Goal: Ask a question: Seek information or help from site administrators or community

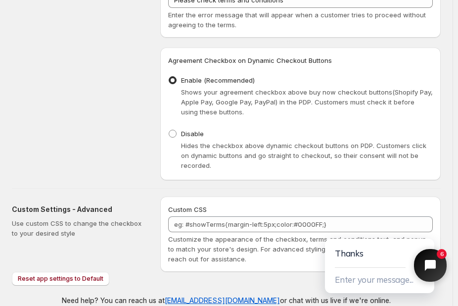
click at [427, 277] on button "Close chat widget" at bounding box center [430, 265] width 33 height 33
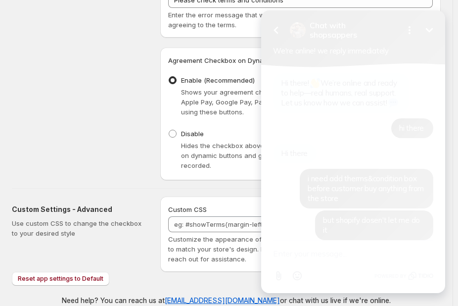
scroll to position [440, 0]
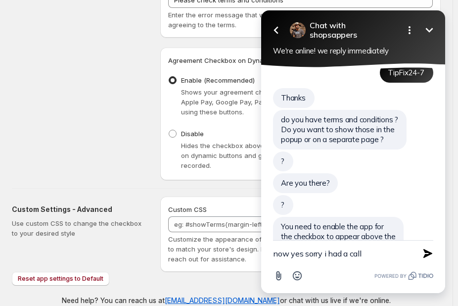
type textarea "now yes sorry i had a call"
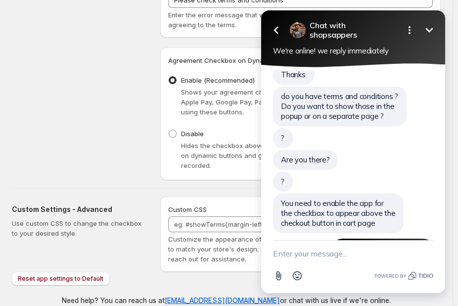
scroll to position [465, 0]
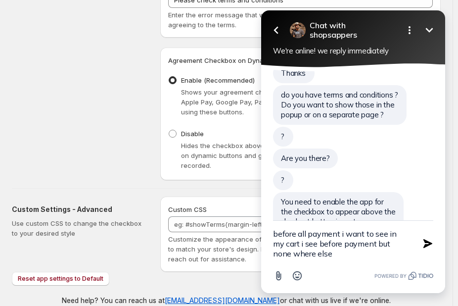
type textarea "before all payment i want to see in my cart i see before payment but none where…"
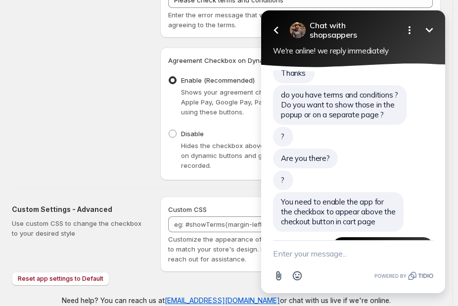
scroll to position [506, 0]
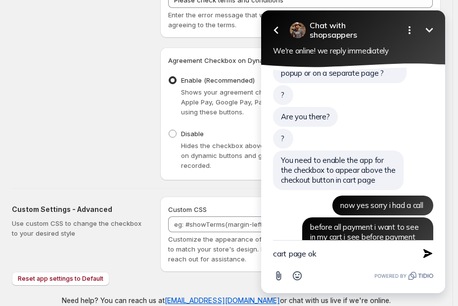
type textarea "cart page ok"
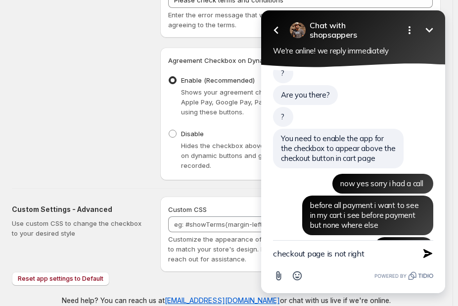
type textarea "checkout page is not right"
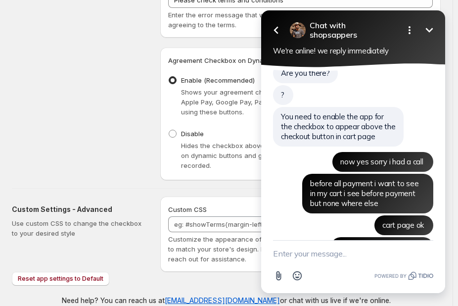
click at [437, 34] on button "Minimize" at bounding box center [429, 30] width 20 height 20
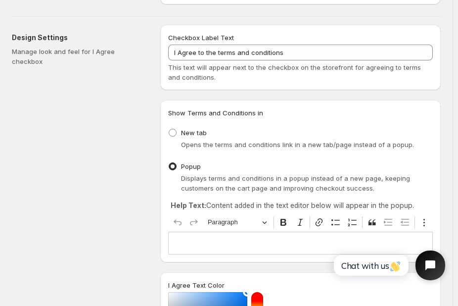
scroll to position [0, 0]
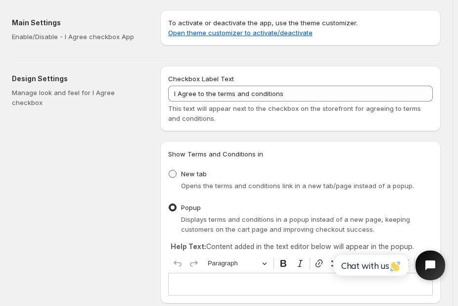
click at [182, 172] on span "New tab" at bounding box center [194, 174] width 26 height 8
click at [169, 170] on input "New tab" at bounding box center [169, 170] width 0 height 0
radio input "true"
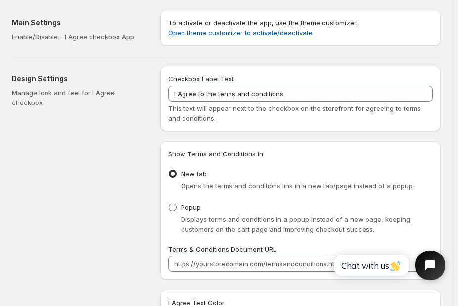
click at [175, 206] on span at bounding box center [173, 207] width 8 height 8
click at [169, 204] on input "Popup" at bounding box center [169, 203] width 0 height 0
radio input "true"
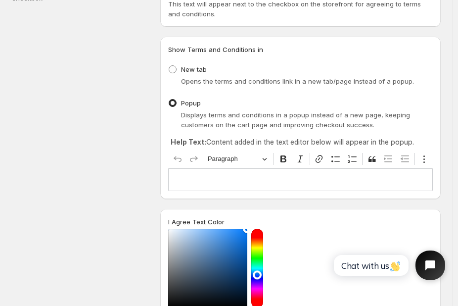
scroll to position [105, 0]
click at [303, 183] on p "Editor editing area: main. Press Alt+0 for help." at bounding box center [300, 179] width 256 height 10
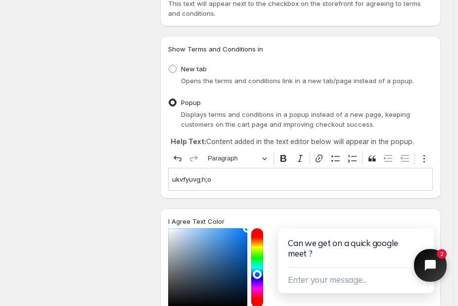
click at [430, 265] on icon "Close chat widget" at bounding box center [435, 265] width 15 height 15
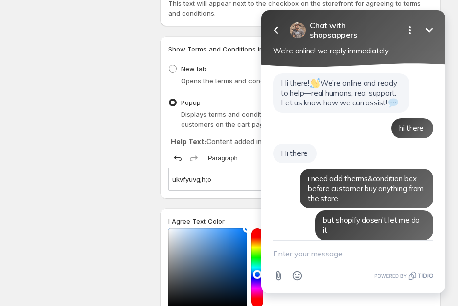
scroll to position [607, 0]
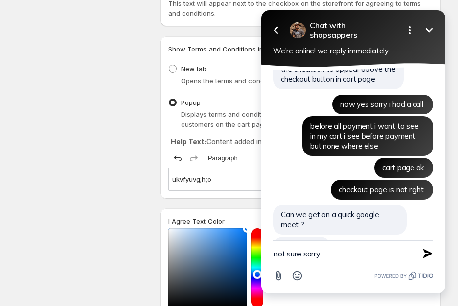
type textarea "not sure sorry"
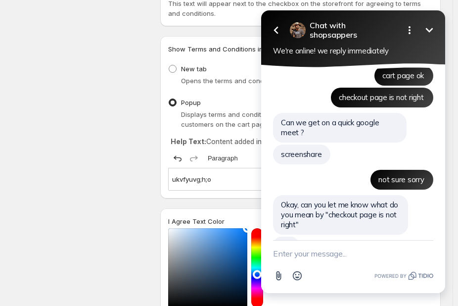
scroll to position [678, 0]
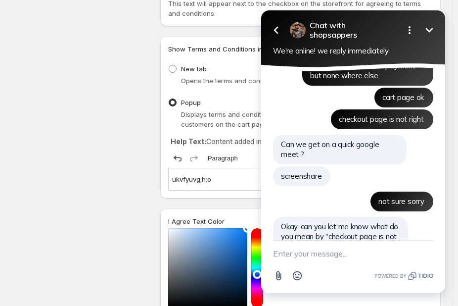
click at [383, 249] on textarea "New message" at bounding box center [353, 253] width 160 height 26
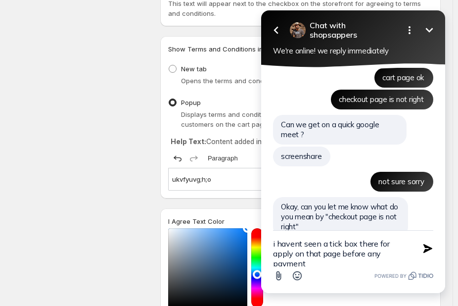
type textarea "i havent seen a tick box there for apply on that page before any payment"
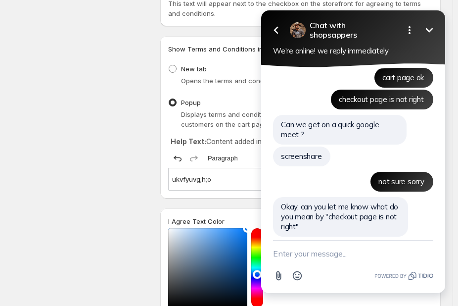
scroll to position [722, 0]
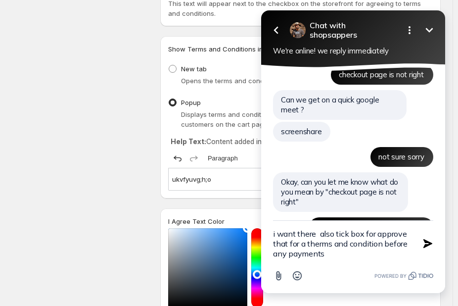
type textarea "i want there also tick box for approve that for a therms and condition before a…"
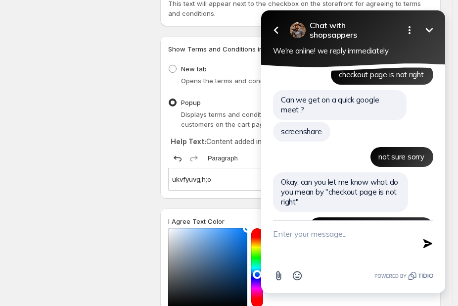
scroll to position [764, 0]
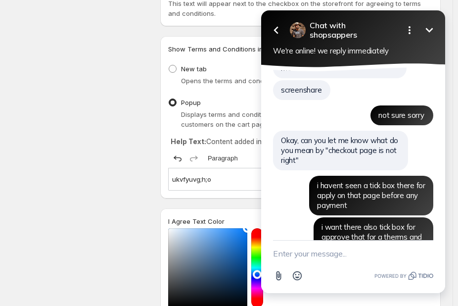
click at [436, 30] on button "Minimize" at bounding box center [429, 30] width 20 height 20
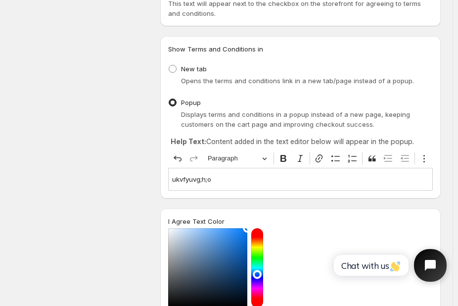
click at [436, 260] on icon "Open chat widget" at bounding box center [435, 265] width 15 height 15
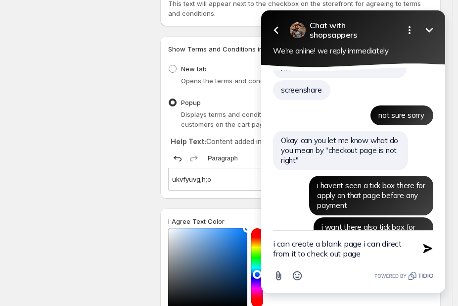
click at [363, 243] on textarea "i can create a blank page i can direct from it to check out page" at bounding box center [341, 248] width 136 height 36
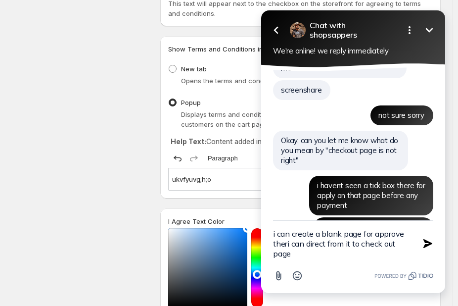
type textarea "i can create a blank page for approve thermi can direct from it to check out pa…"
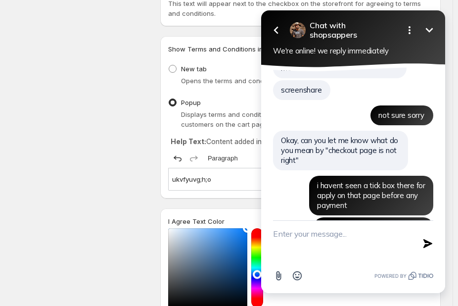
scroll to position [805, 0]
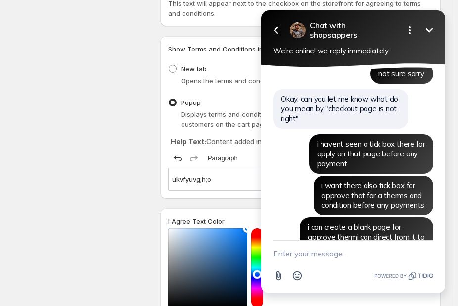
type textarea "7"
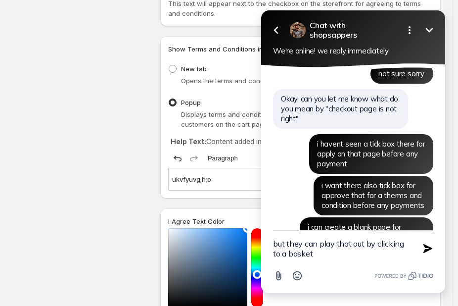
type textarea "but they can play that out by clicking to a basket"
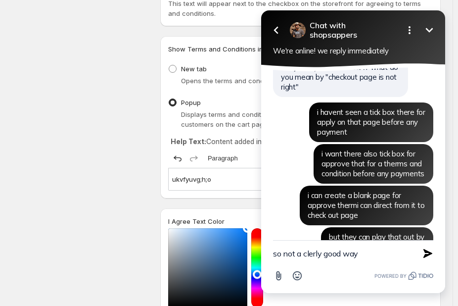
type textarea "so not a clerly good way"
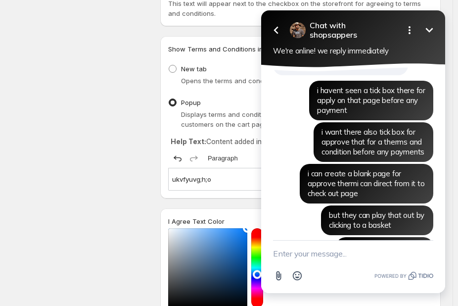
click at [431, 40] on button "Minimize" at bounding box center [429, 30] width 20 height 20
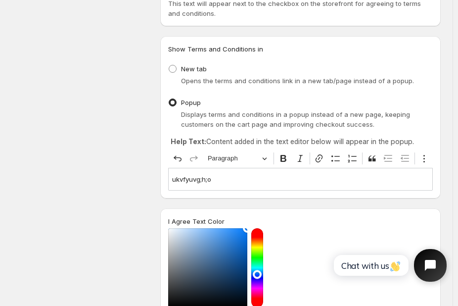
click at [425, 269] on icon "Open chat widget" at bounding box center [430, 265] width 11 height 11
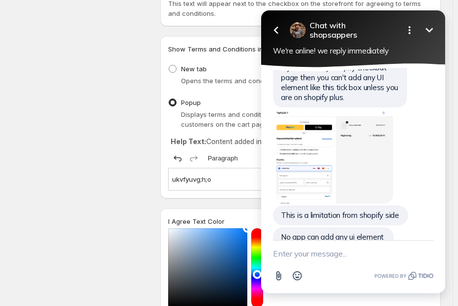
scroll to position [1085, 0]
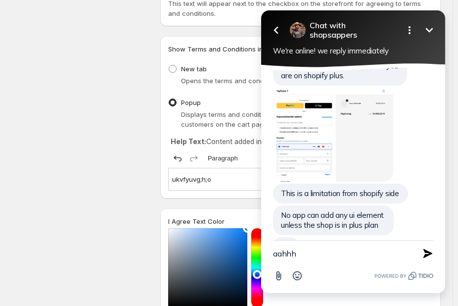
type textarea "aahhhh"
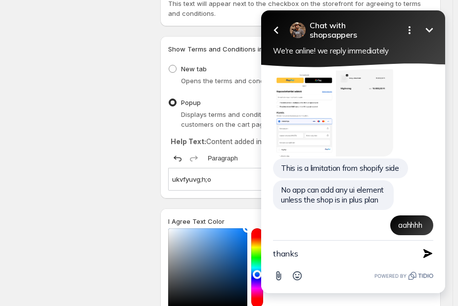
type textarea "thanks"
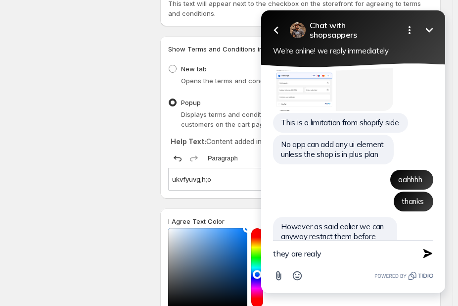
scroll to position [1177, 0]
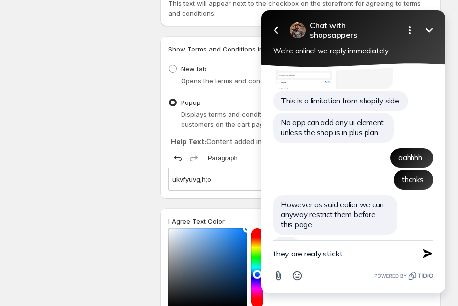
type textarea "they are realy stickt"
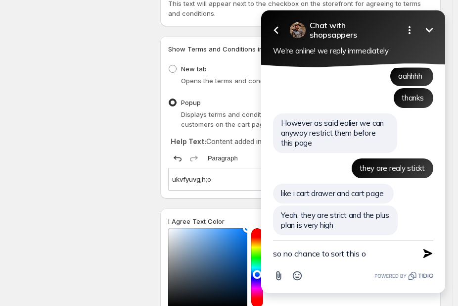
scroll to position [1237, 0]
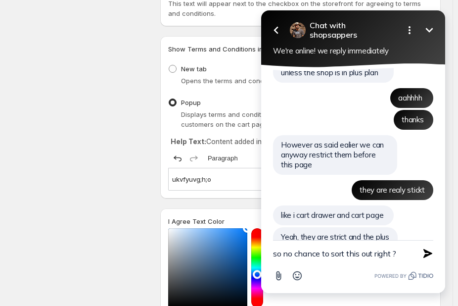
type textarea "so no chance to sort this out right ?"
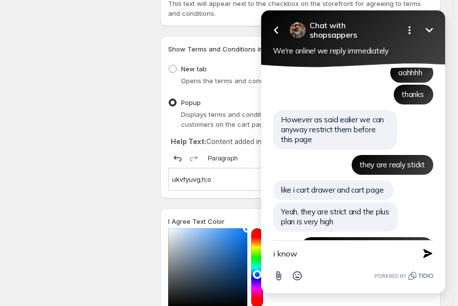
type textarea "i know"
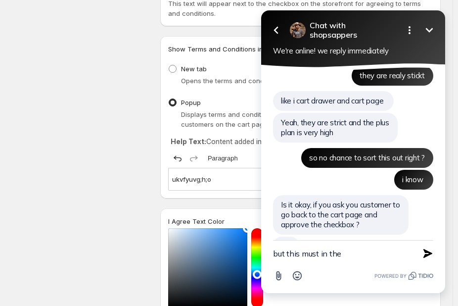
scroll to position [1329, 0]
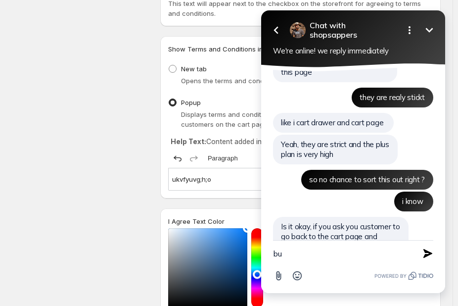
type textarea "b"
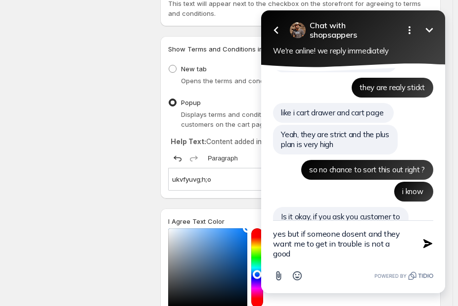
scroll to position [1349, 0]
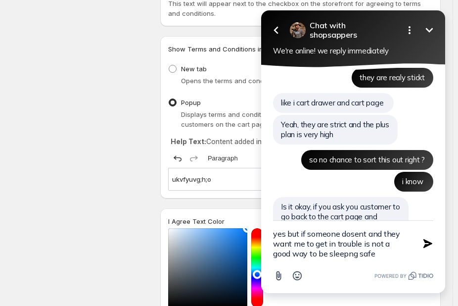
type textarea "yes but if someone dosent and they want me to get in trouble is not a good way …"
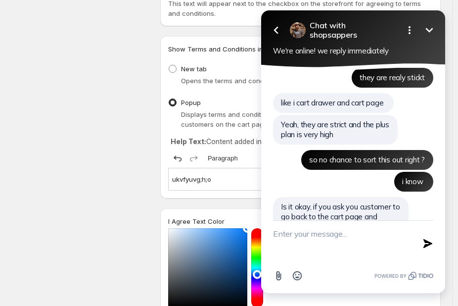
scroll to position [1374, 0]
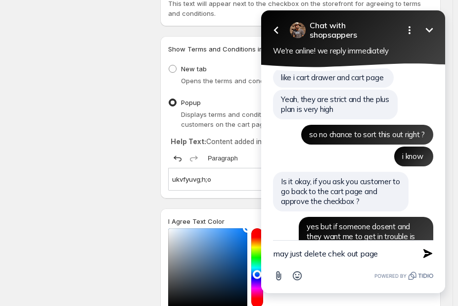
type textarea "may just delete chek out page"
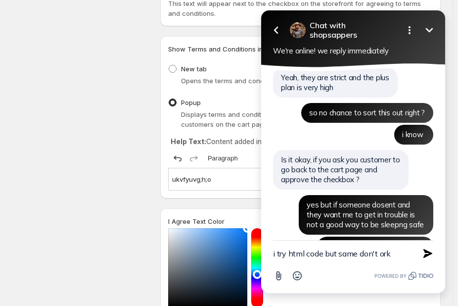
type textarea "i try html code but same don't ork"
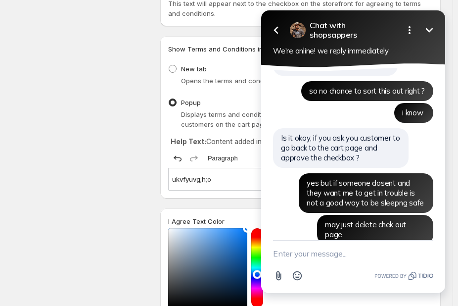
scroll to position [1443, 0]
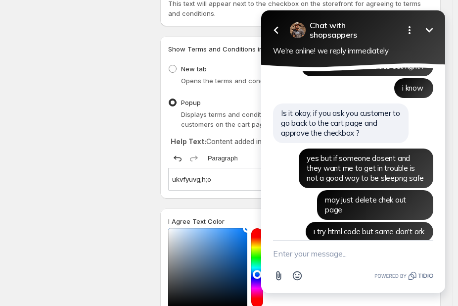
click at [434, 32] on icon "Minimize" at bounding box center [429, 30] width 12 height 12
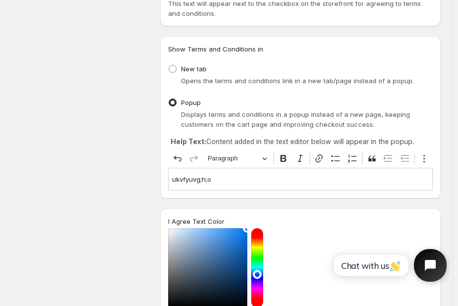
click at [419, 273] on button "Open chat widget" at bounding box center [430, 265] width 33 height 33
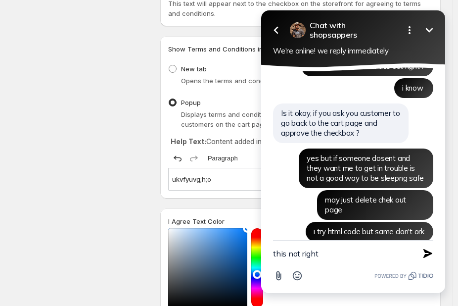
type textarea "this not right"
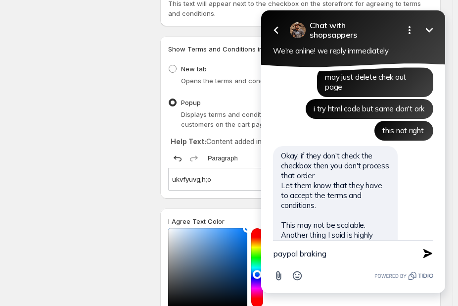
scroll to position [1543, 0]
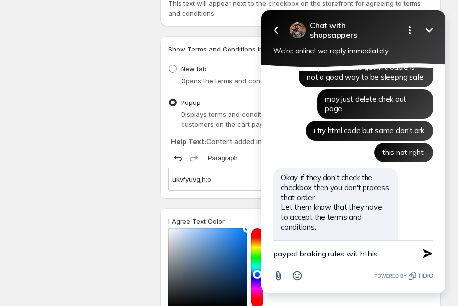
type textarea "paypal braking rules wit hthis"
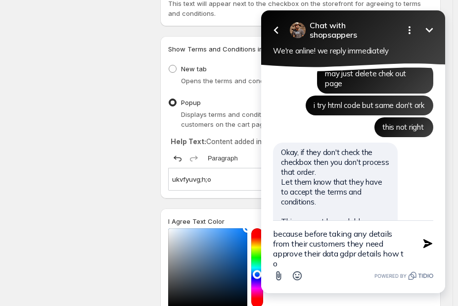
scroll to position [2, 0]
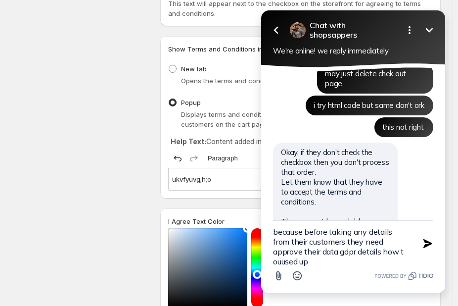
type textarea "because before taking any details from their customers they need approve their …"
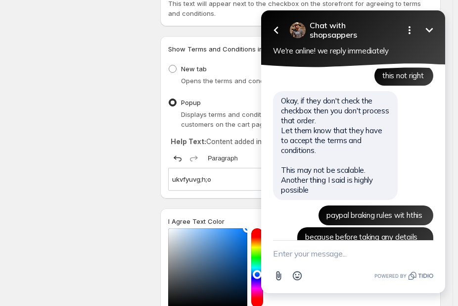
scroll to position [0, 0]
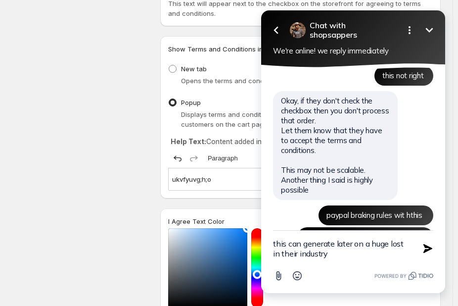
type textarea "this can generate later on a huge lost in their industry"
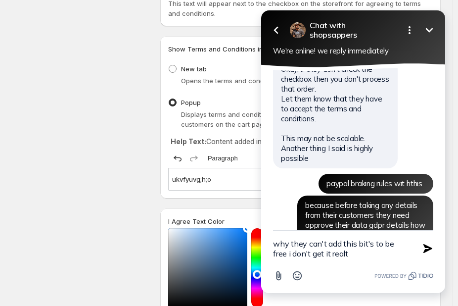
type textarea "why they can't add this bit's to be free i don't get it realty"
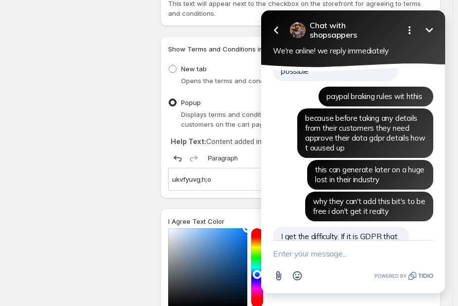
scroll to position [1761, 0]
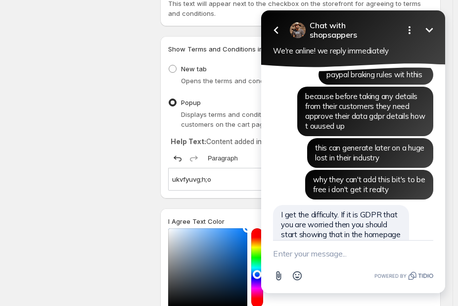
click at [347, 255] on textarea "New message" at bounding box center [353, 253] width 160 height 26
type textarea "u mean cookie"
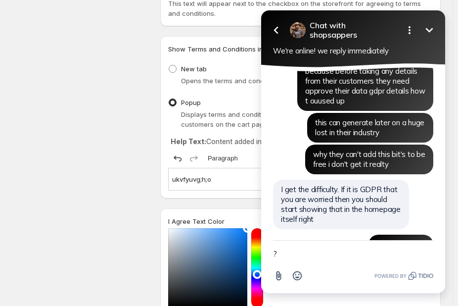
type textarea "??"
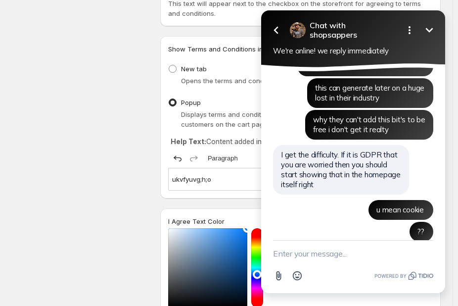
scroll to position [1842, 0]
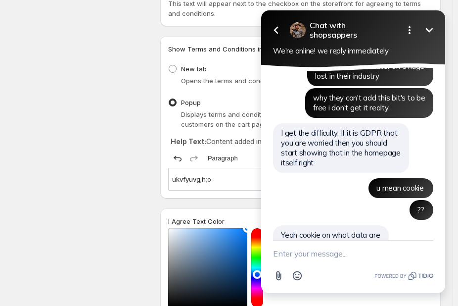
click at [381, 255] on textarea "New message" at bounding box center [353, 253] width 160 height 26
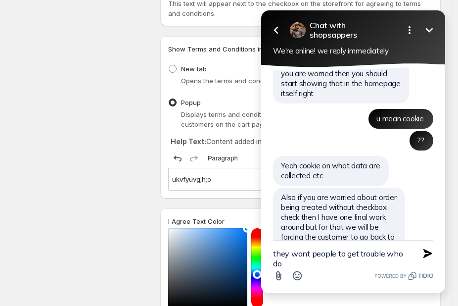
scroll to position [1921, 0]
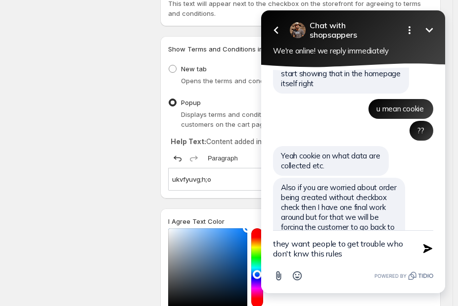
type textarea "they want people to get trouble who don't knw this rules"
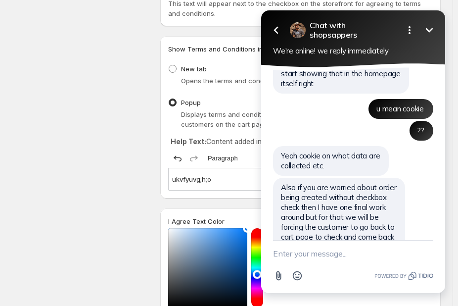
scroll to position [1947, 0]
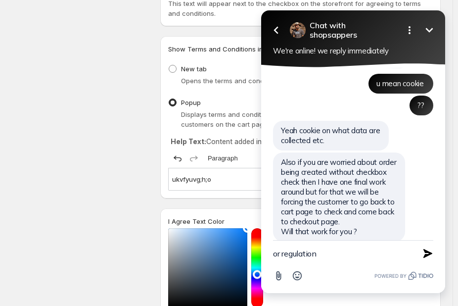
type textarea "or regulation"
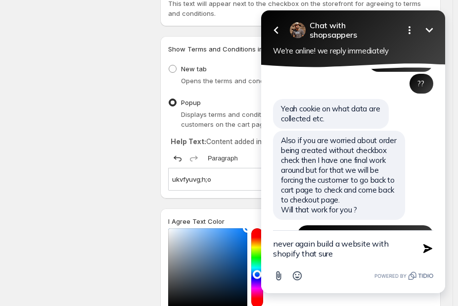
type textarea "never again build a website with shopify that sure"
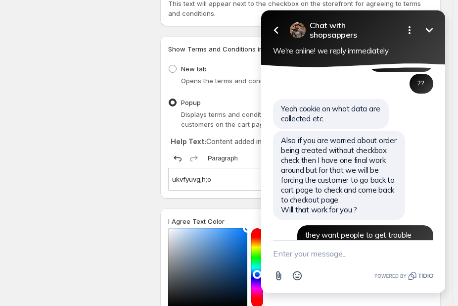
scroll to position [2000, 0]
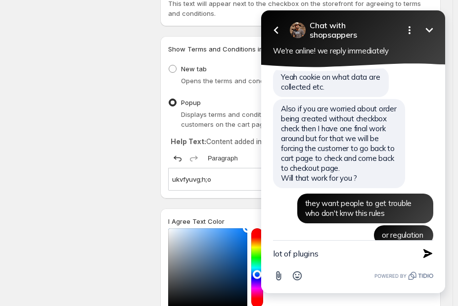
type textarea "lot of plugins"
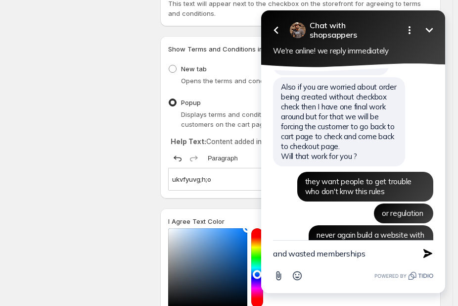
type textarea "and wasted memberships"
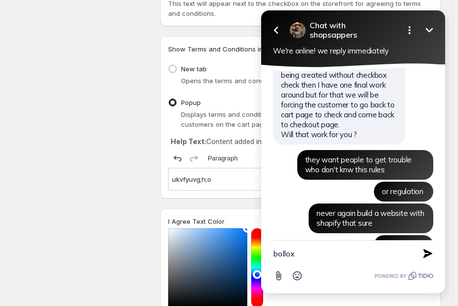
type textarea "bollox"
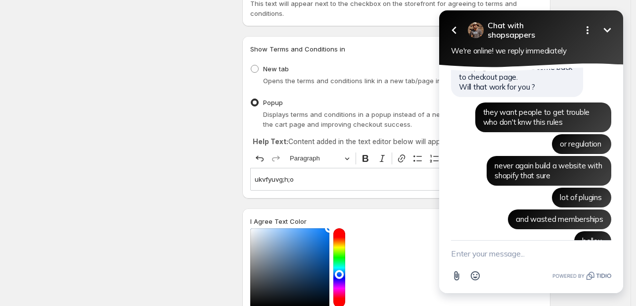
scroll to position [2131, 0]
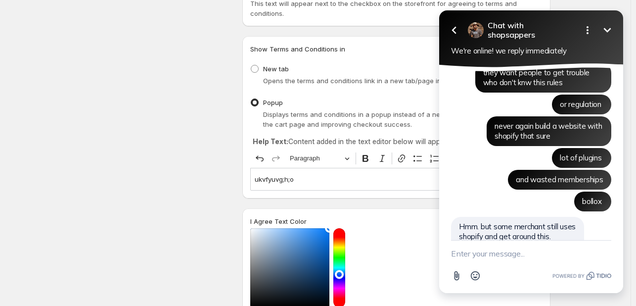
click at [457, 256] on textarea "New message" at bounding box center [531, 253] width 160 height 26
type textarea "yes so i don't get this"
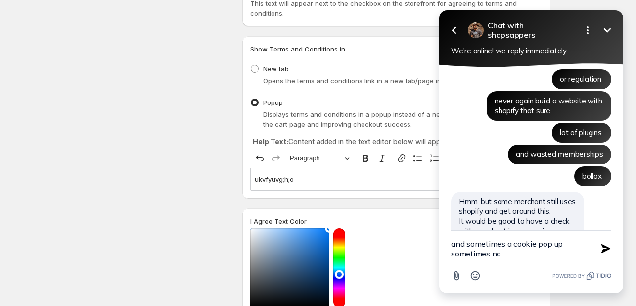
type textarea "and sometimes a cookie pop up sometimes not"
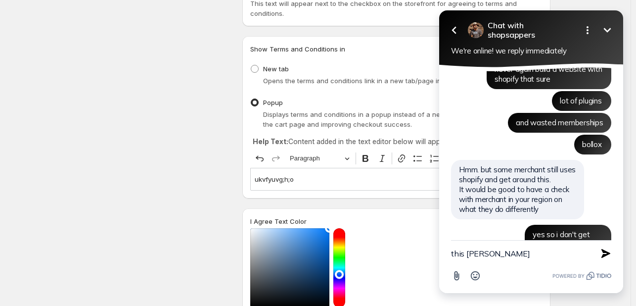
type textarea "this wierd"
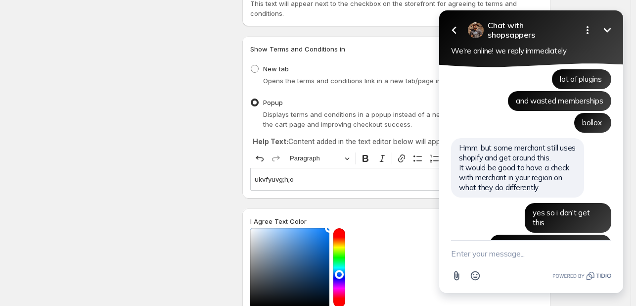
scroll to position [2343, 0]
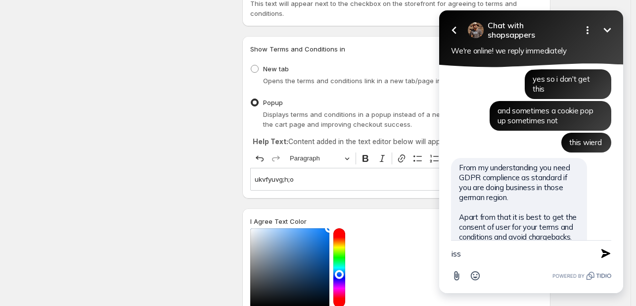
type textarea "issh"
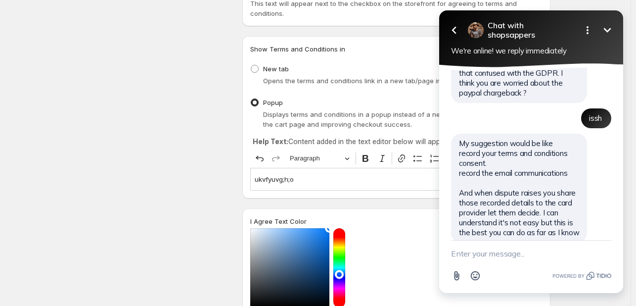
scroll to position [2504, 0]
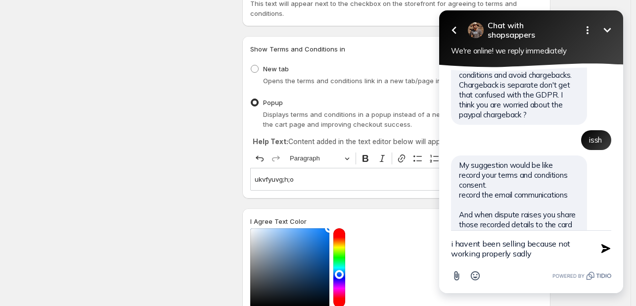
type textarea "i havent been selling because not working properly sadly"
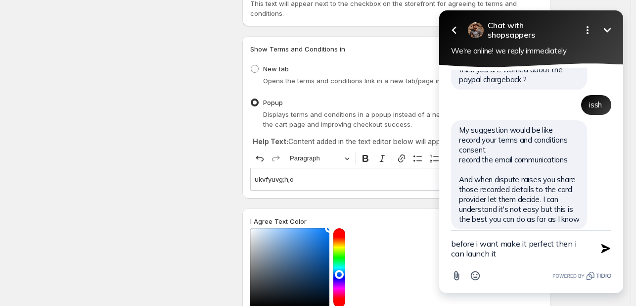
type textarea "before i want make it perfect then i can launch it"
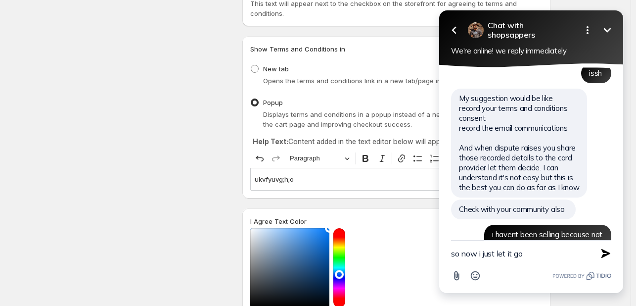
type textarea "so now i just let it go"
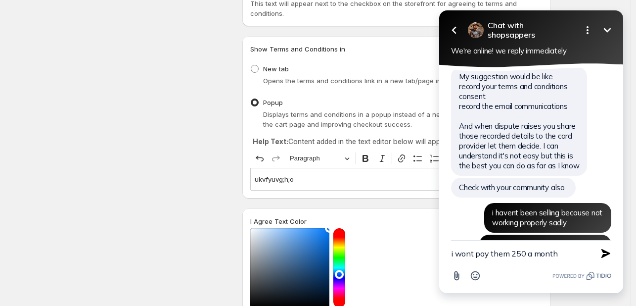
type textarea "i wont pay them 250 a month"
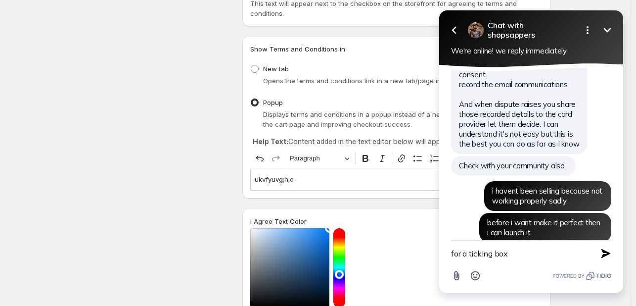
type textarea "for a ticking box"
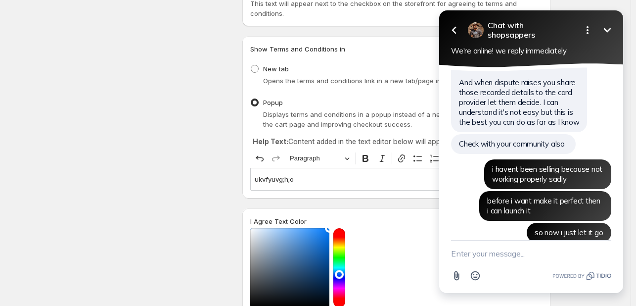
click at [457, 30] on icon "Minimize" at bounding box center [607, 30] width 12 height 12
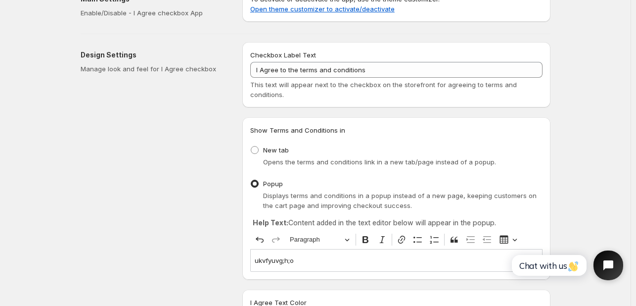
scroll to position [0, 0]
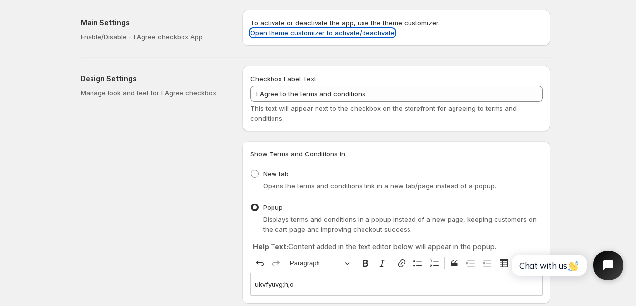
click at [376, 32] on link "Open theme customizer to activate/deactivate" at bounding box center [322, 33] width 144 height 8
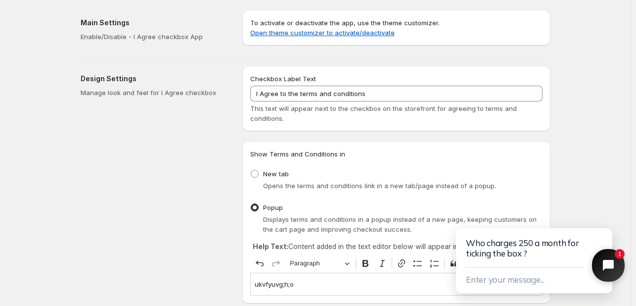
click at [457, 273] on button "Close chat widget" at bounding box center [608, 265] width 33 height 33
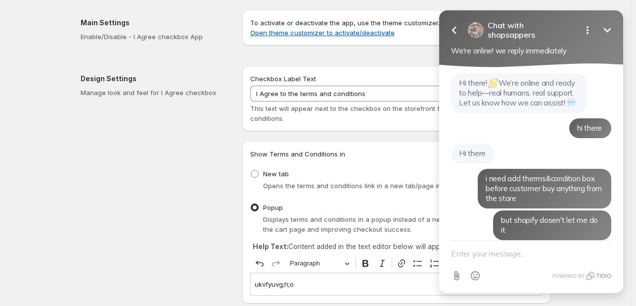
scroll to position [2671, 0]
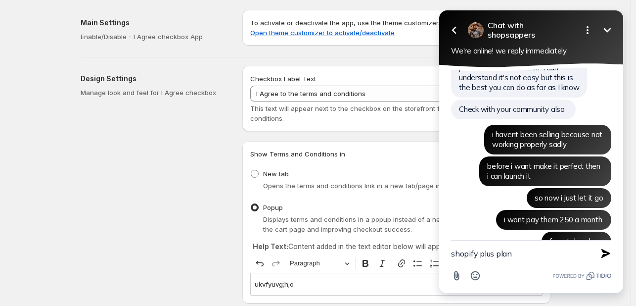
type textarea "shopify plus plan"
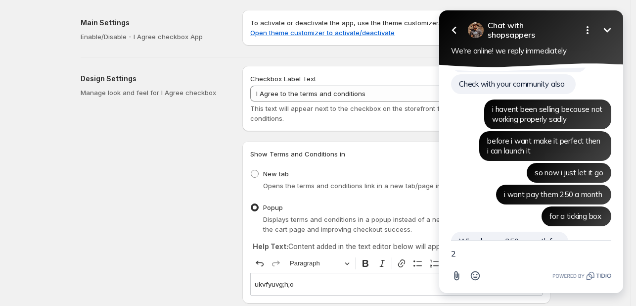
scroll to position [2722, 0]
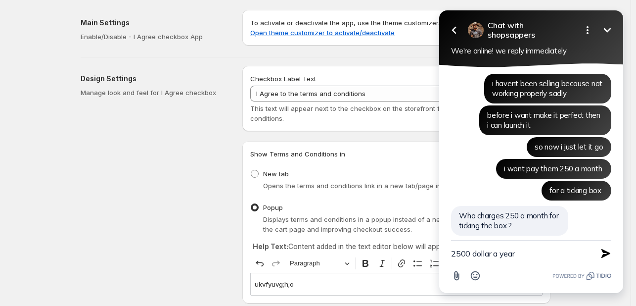
type textarea "2500 dollar a year"
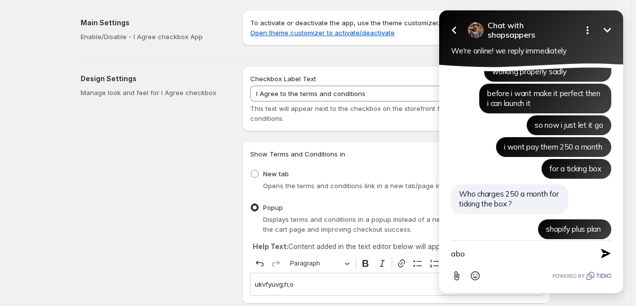
scroll to position [2766, 0]
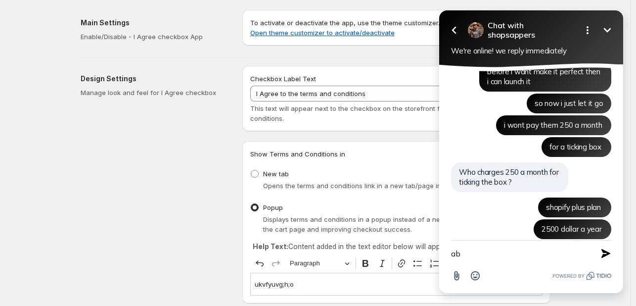
type textarea "a"
type textarea "t"
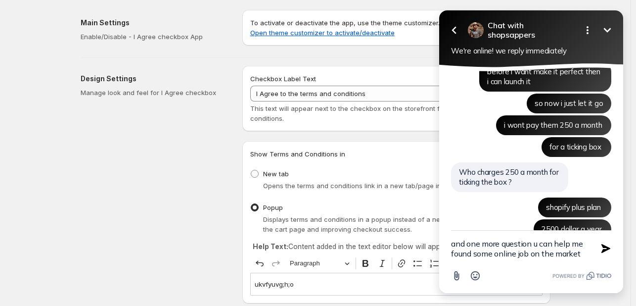
type textarea "and one more question u can help me found some online job on the market"
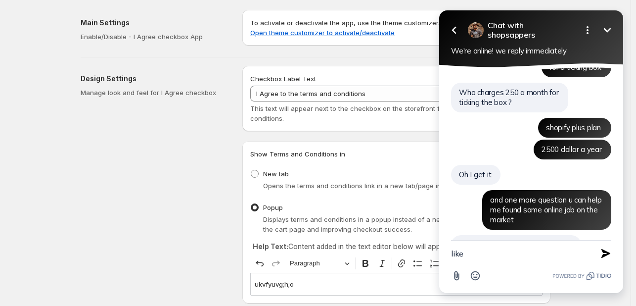
scroll to position [2823, 0]
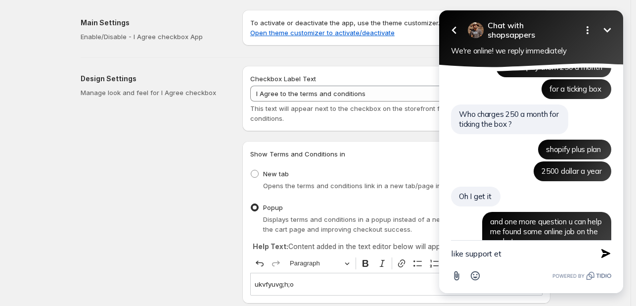
type textarea "like support etc"
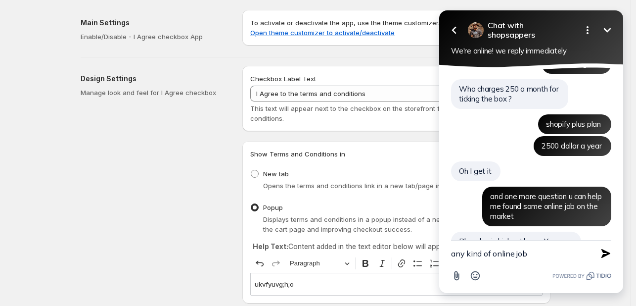
type textarea "any kind of online job"
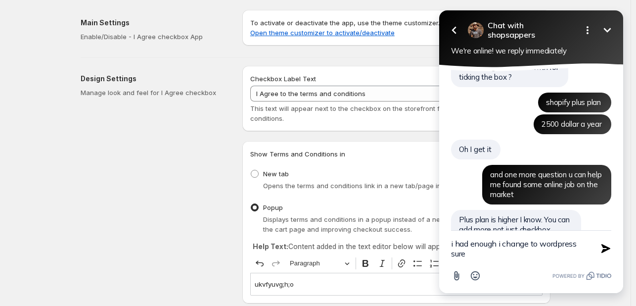
type textarea "i had enough i change to wordpress sure"
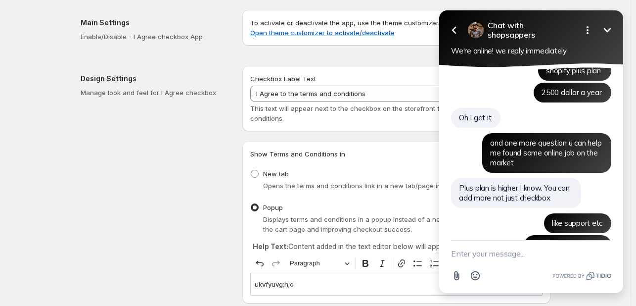
click at [457, 28] on icon "Minimize" at bounding box center [607, 30] width 12 height 12
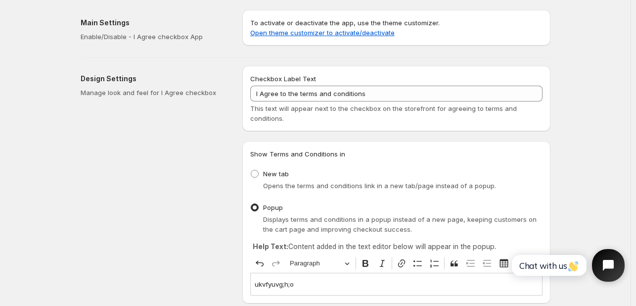
click at [457, 262] on icon "Open chat widget" at bounding box center [613, 265] width 9 height 9
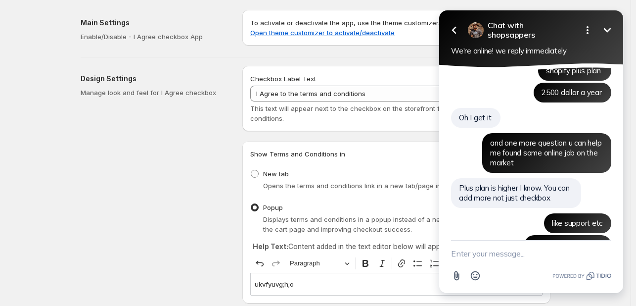
click at [457, 29] on icon "Minimize" at bounding box center [607, 30] width 12 height 12
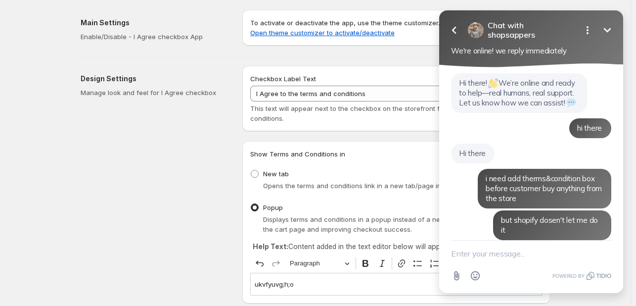
scroll to position [2756, 0]
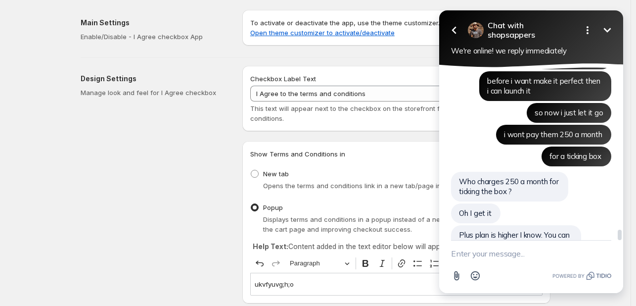
click at [457, 225] on div "Plus plan is higher I know. You can add more not just checkbox" at bounding box center [516, 240] width 130 height 30
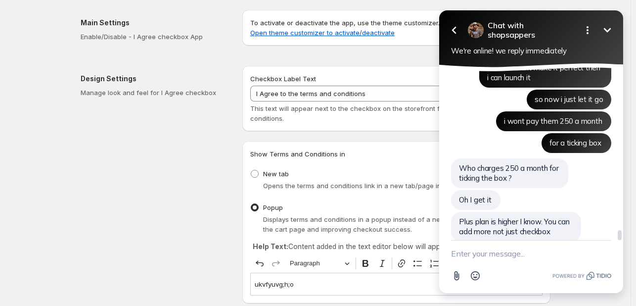
scroll to position [16, 0]
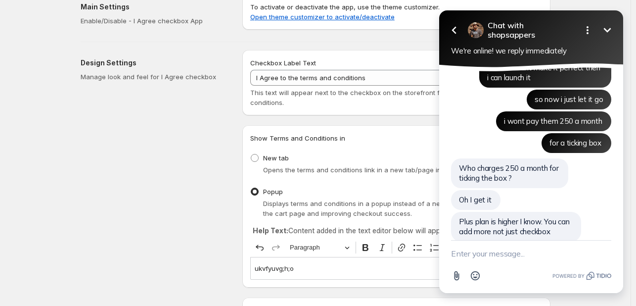
click at [457, 255] on textarea "New message" at bounding box center [531, 253] width 160 height 26
type textarea "i know"
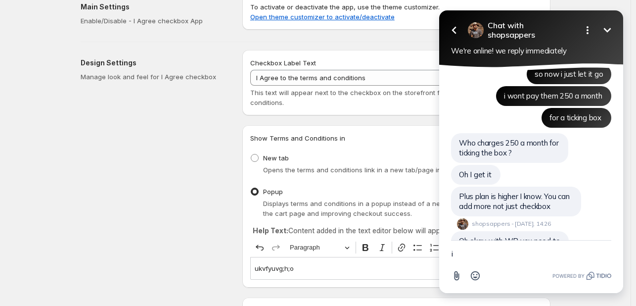
scroll to position [2819, 0]
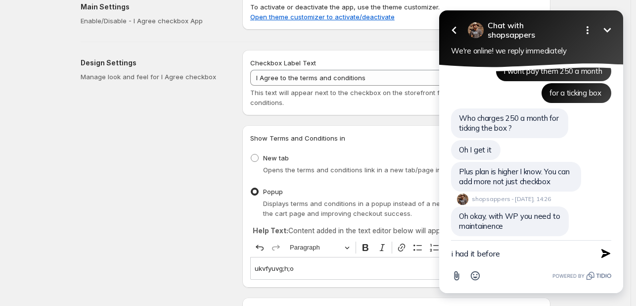
type textarea "i had it before"
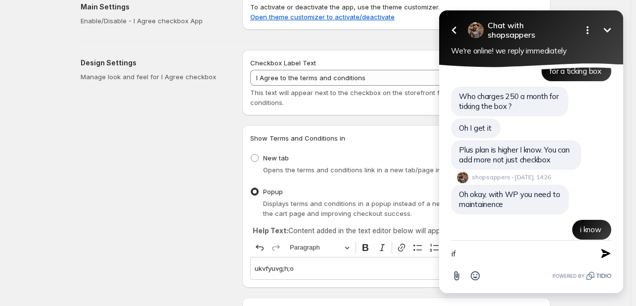
type textarea "i"
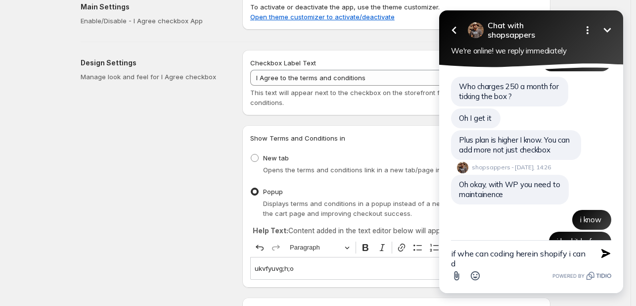
scroll to position [2861, 0]
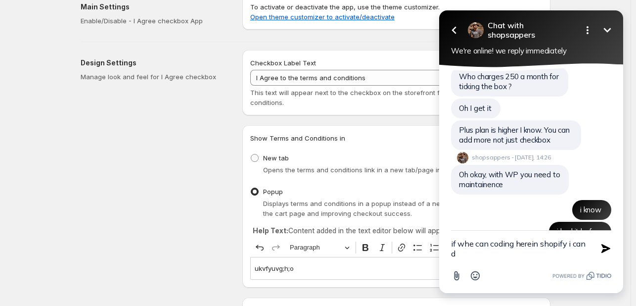
type textarea "if whe can coding herein shopify i can d"
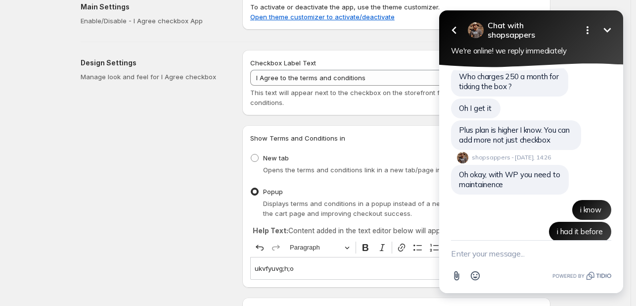
scroll to position [2886, 0]
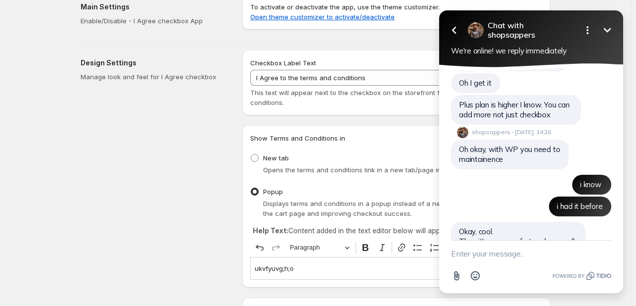
click at [457, 31] on icon "Minimize" at bounding box center [607, 30] width 12 height 12
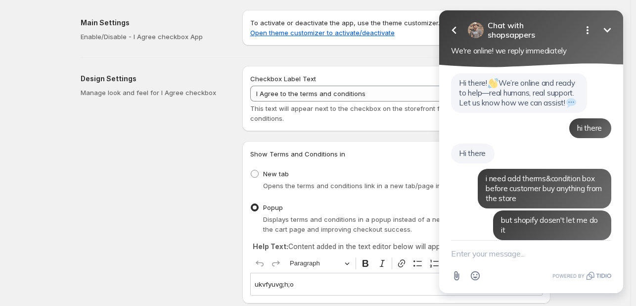
scroll to position [2788, 0]
